Goal: Transaction & Acquisition: Purchase product/service

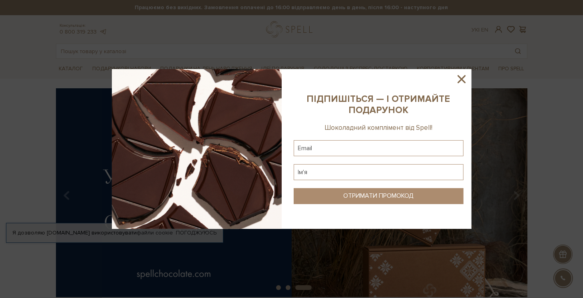
click at [462, 79] on icon at bounding box center [462, 79] width 8 height 8
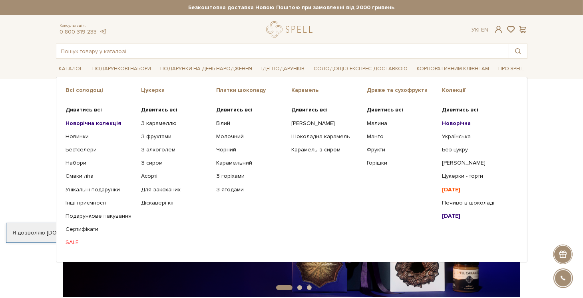
click at [102, 124] on b "Новорічна колекція" at bounding box center [94, 123] width 56 height 7
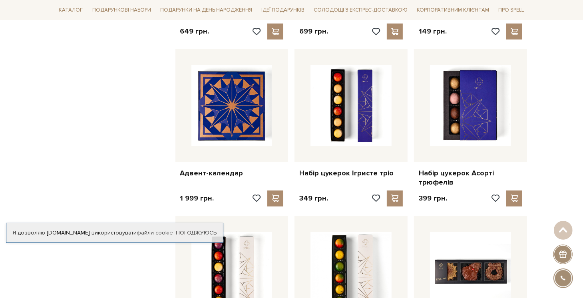
scroll to position [603, 0]
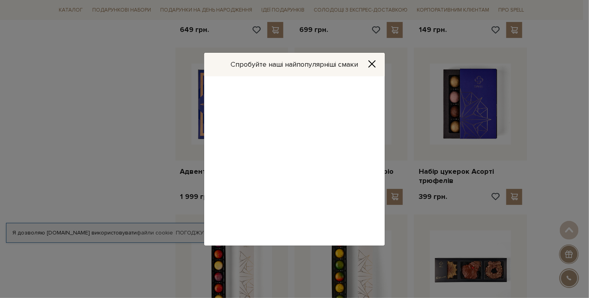
click at [579, 140] on html "Подарункові набори SALE Корпоративним клієнтам Доставка і оплата Консультація: …" at bounding box center [294, 146] width 589 height 1499
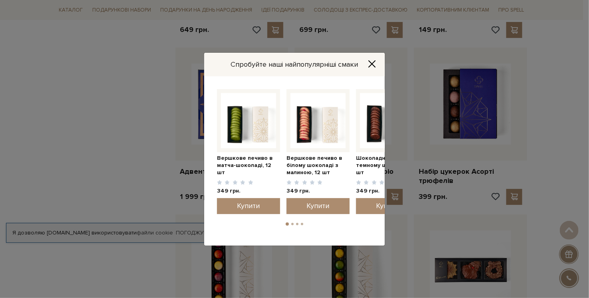
click at [373, 62] on icon "Close" at bounding box center [372, 64] width 8 height 8
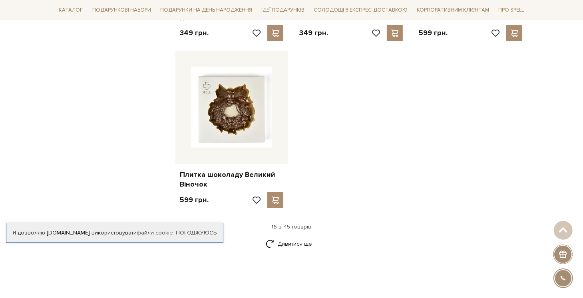
scroll to position [932, 0]
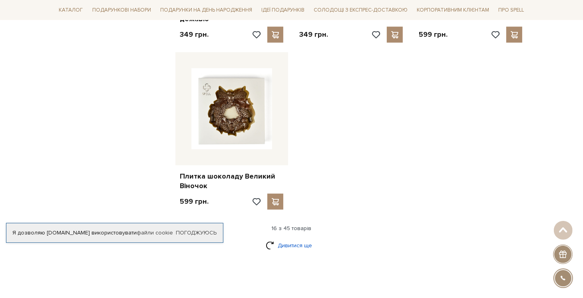
click at [299, 246] on link "Дивитися ще" at bounding box center [292, 246] width 52 height 14
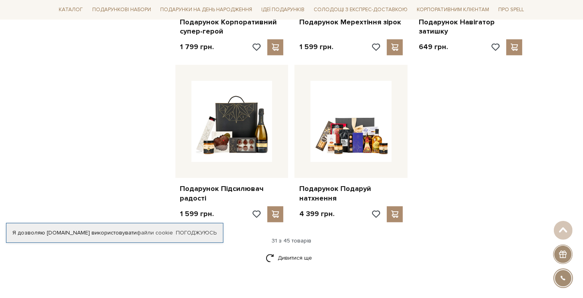
scroll to position [1760, 0]
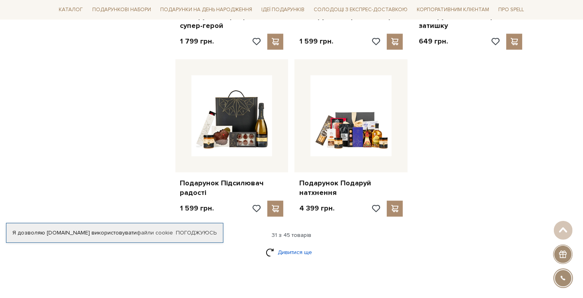
click at [300, 251] on link "Дивитися ще" at bounding box center [292, 252] width 52 height 14
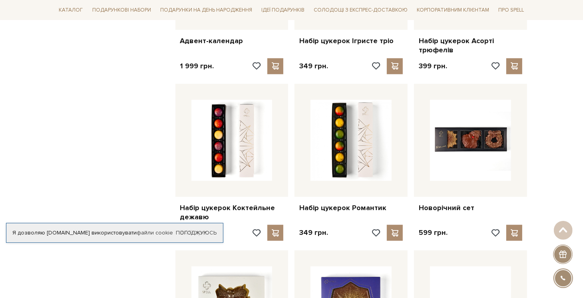
scroll to position [0, 0]
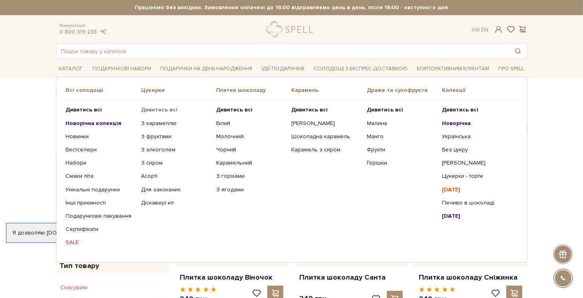
click at [164, 110] on b "Дивитись всі" at bounding box center [159, 109] width 36 height 7
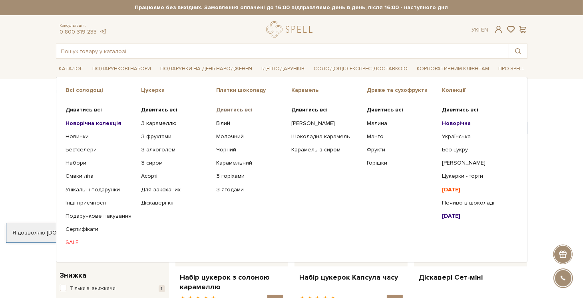
click at [238, 110] on b "Дивитись всі" at bounding box center [234, 109] width 36 height 7
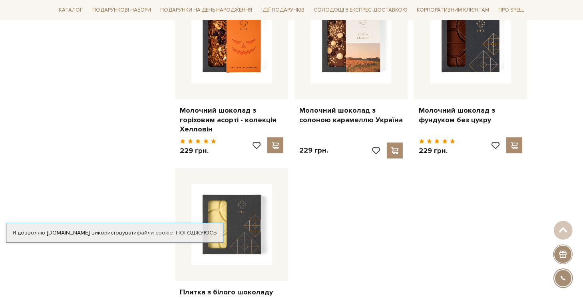
scroll to position [947, 0]
